Goal: Information Seeking & Learning: Learn about a topic

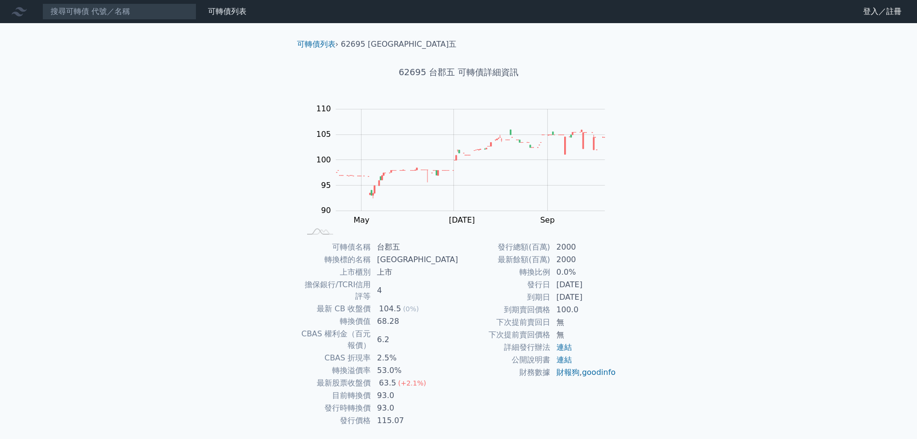
drag, startPoint x: 402, startPoint y: 242, endPoint x: 548, endPoint y: 304, distance: 159.0
click at [553, 296] on div "可轉債名稱 台郡五 轉換標的名稱 台郡 上市櫃別 上市 擔保銀行/TCRI信用評等 4 最新 CB 收盤價 104.5 (0%) 轉換價值 68.28 CBA…" at bounding box center [458, 334] width 339 height 186
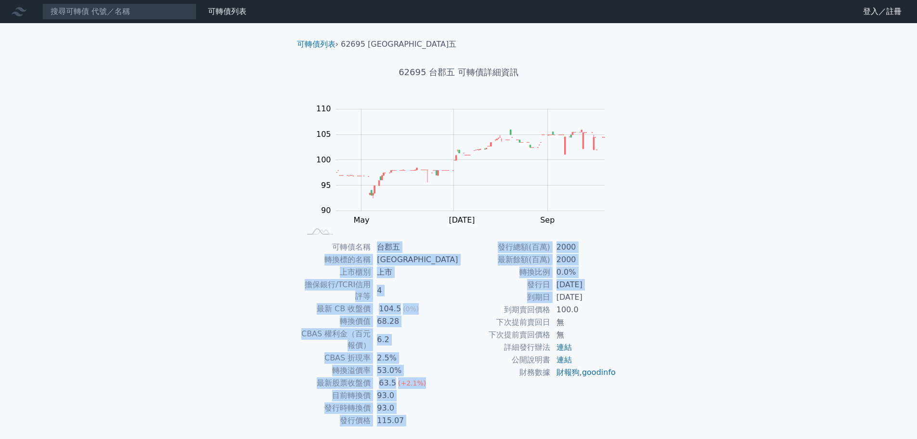
click at [240, 386] on div "可轉債列表 財務數據 可轉債列表 財務數據 登入／註冊 登入／註冊 可轉債列表 › 62695 台郡五 62695 台郡五 可轉債詳細資訊 Zoom Out …" at bounding box center [458, 234] width 917 height 469
